Goal: Information Seeking & Learning: Find specific fact

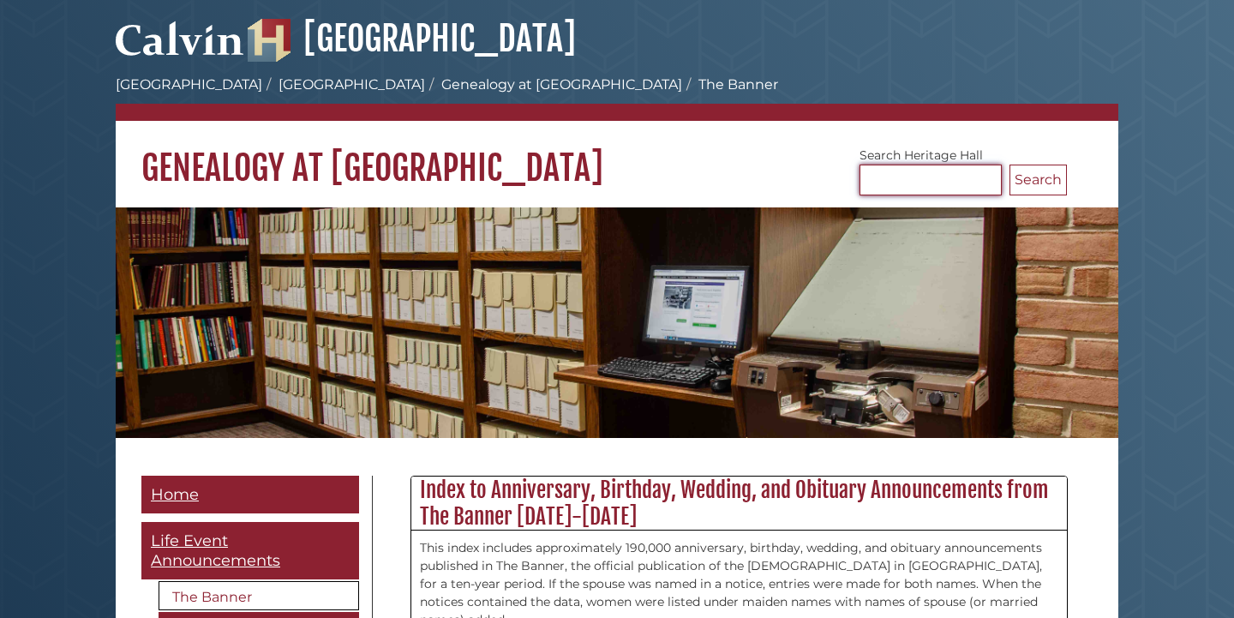
click at [887, 185] on input "Search Heritage Hall" at bounding box center [930, 179] width 142 height 31
type input "**********"
click at [1009, 164] on button "Search" at bounding box center [1037, 179] width 57 height 31
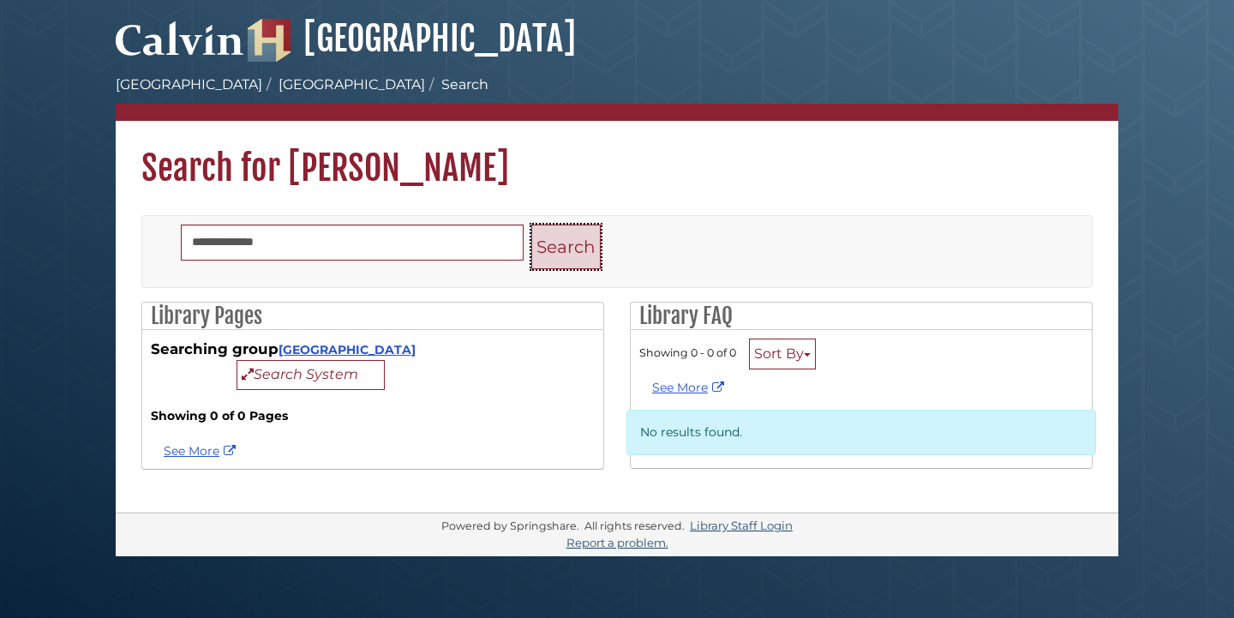
click at [551, 250] on button "Search" at bounding box center [565, 246] width 69 height 45
